Goal: Transaction & Acquisition: Purchase product/service

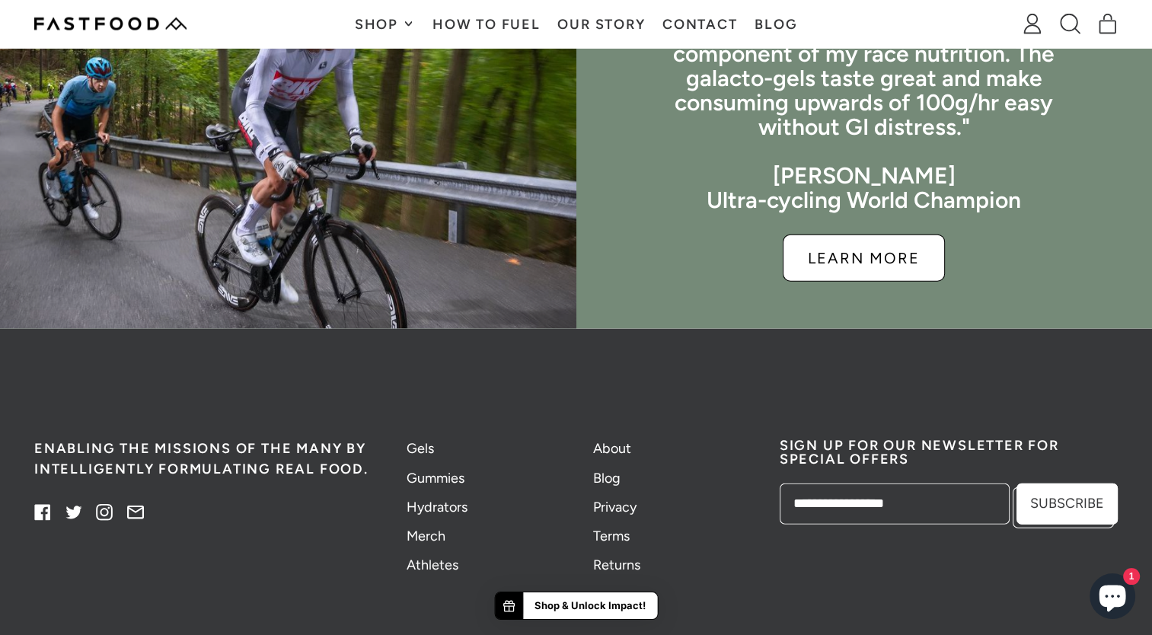
scroll to position [3655, 0]
click at [403, 24] on span "Shop" at bounding box center [385, 25] width 61 height 14
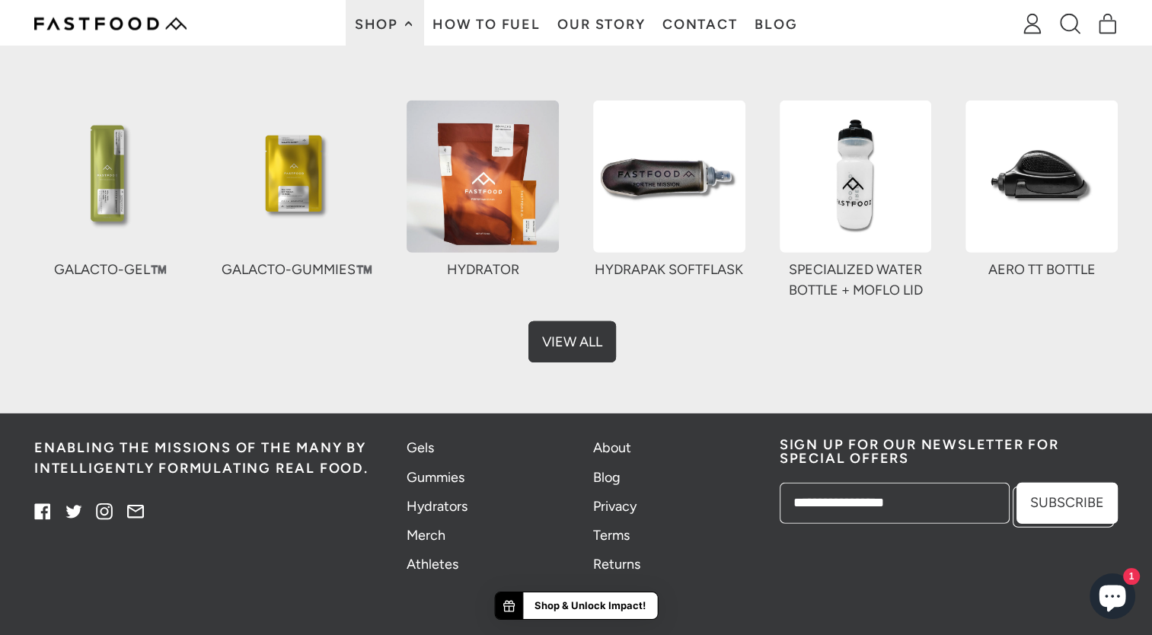
click at [592, 340] on link "View All" at bounding box center [576, 338] width 88 height 41
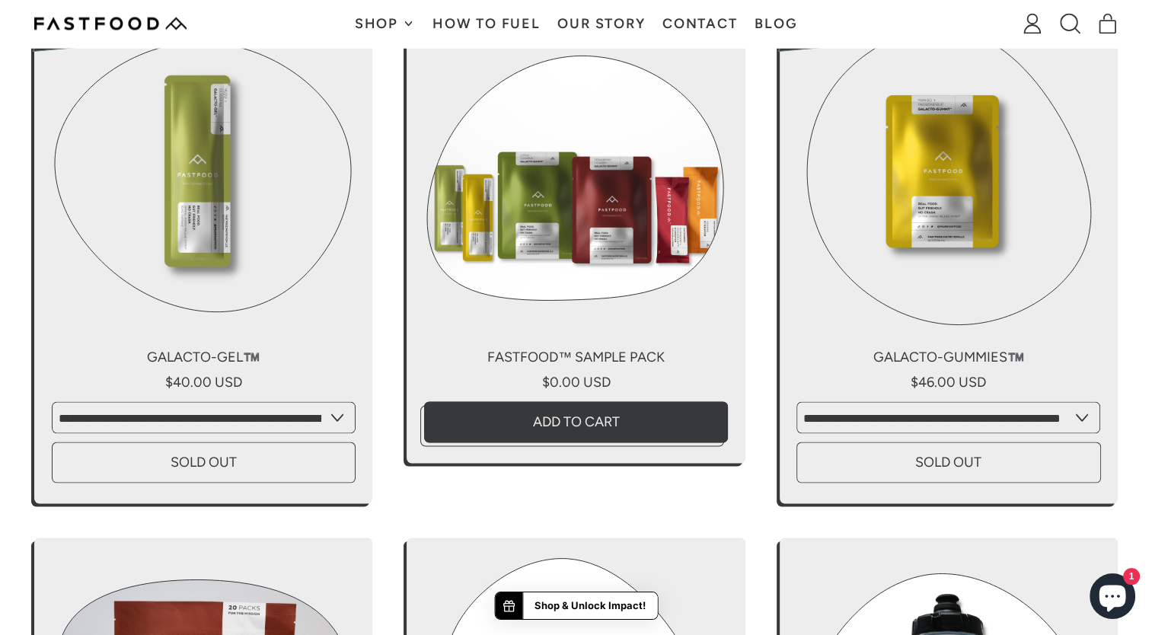
scroll to position [2742, 0]
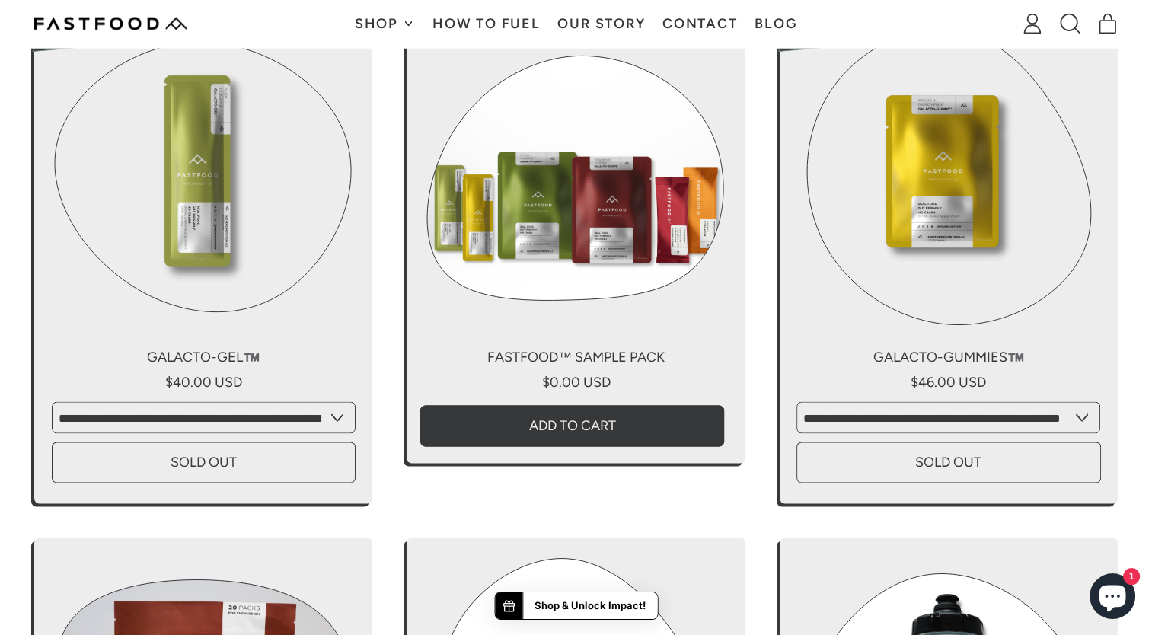
click at [545, 434] on button "Add to Cart , Fastfood™ Sample Pack" at bounding box center [576, 421] width 304 height 41
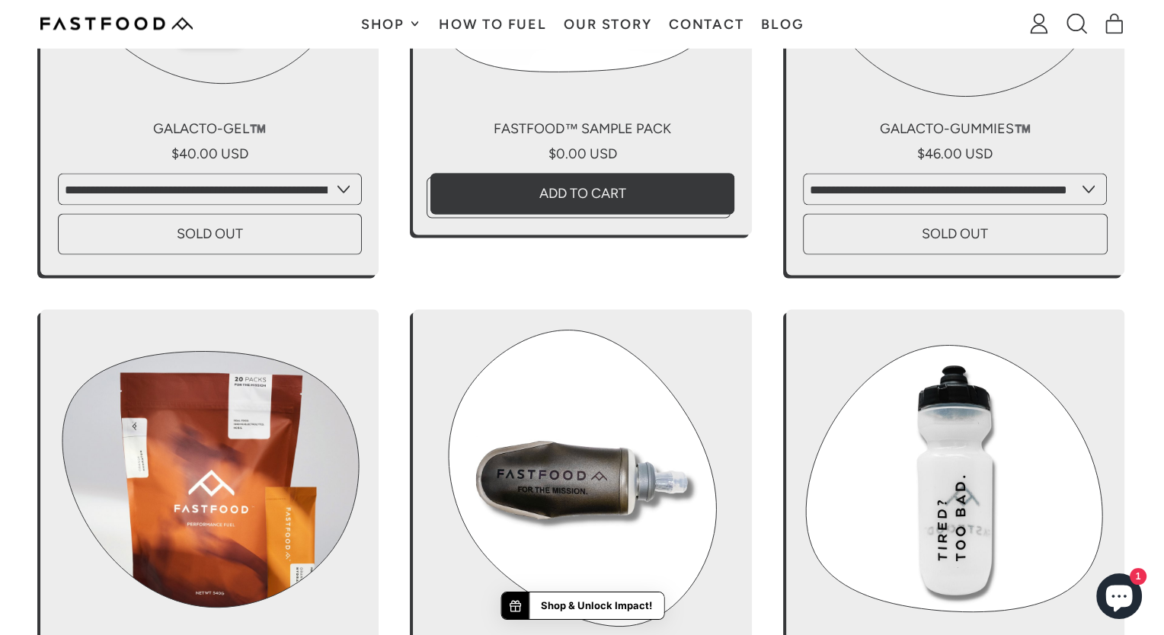
scroll to position [2970, 0]
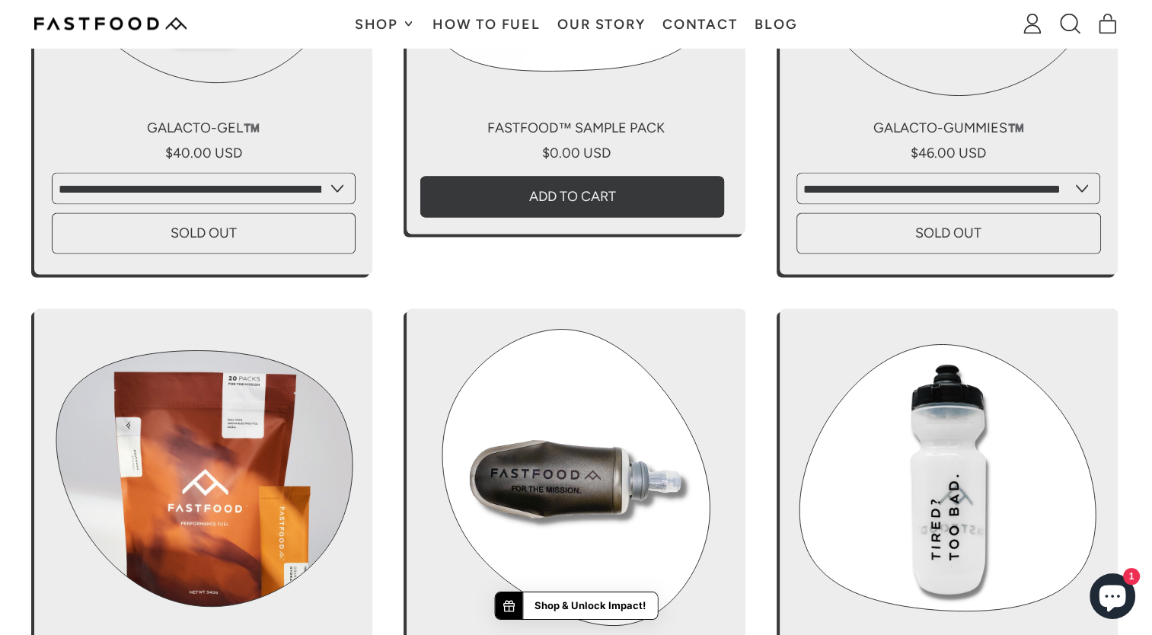
click at [570, 191] on button "Add to Cart , Fastfood™ Sample Pack" at bounding box center [576, 193] width 304 height 41
